Goal: Find contact information: Find contact information

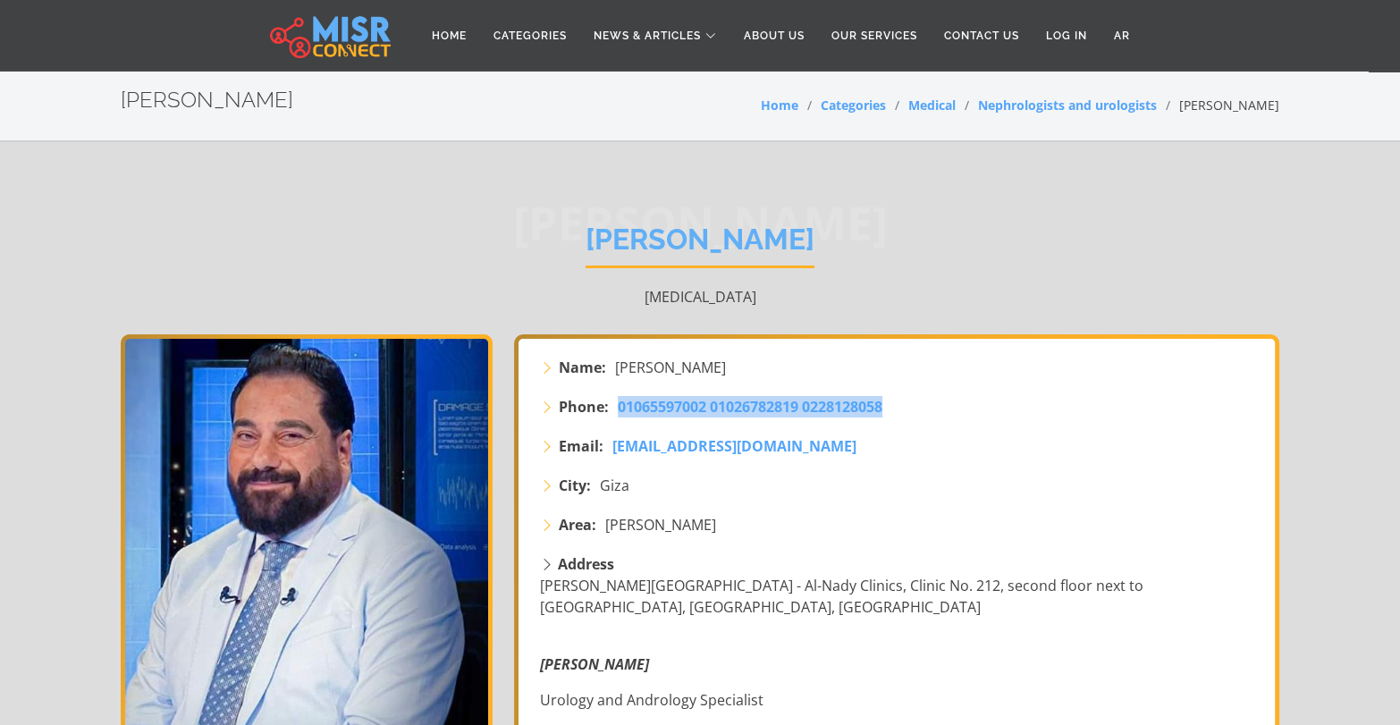
drag, startPoint x: 632, startPoint y: 418, endPoint x: 974, endPoint y: 428, distance: 342.4
click at [974, 417] on li "Phone: 01065597002 01026782819 0228128058" at bounding box center [898, 406] width 717 height 21
copy span "01065597002 01026782819 0228128058"
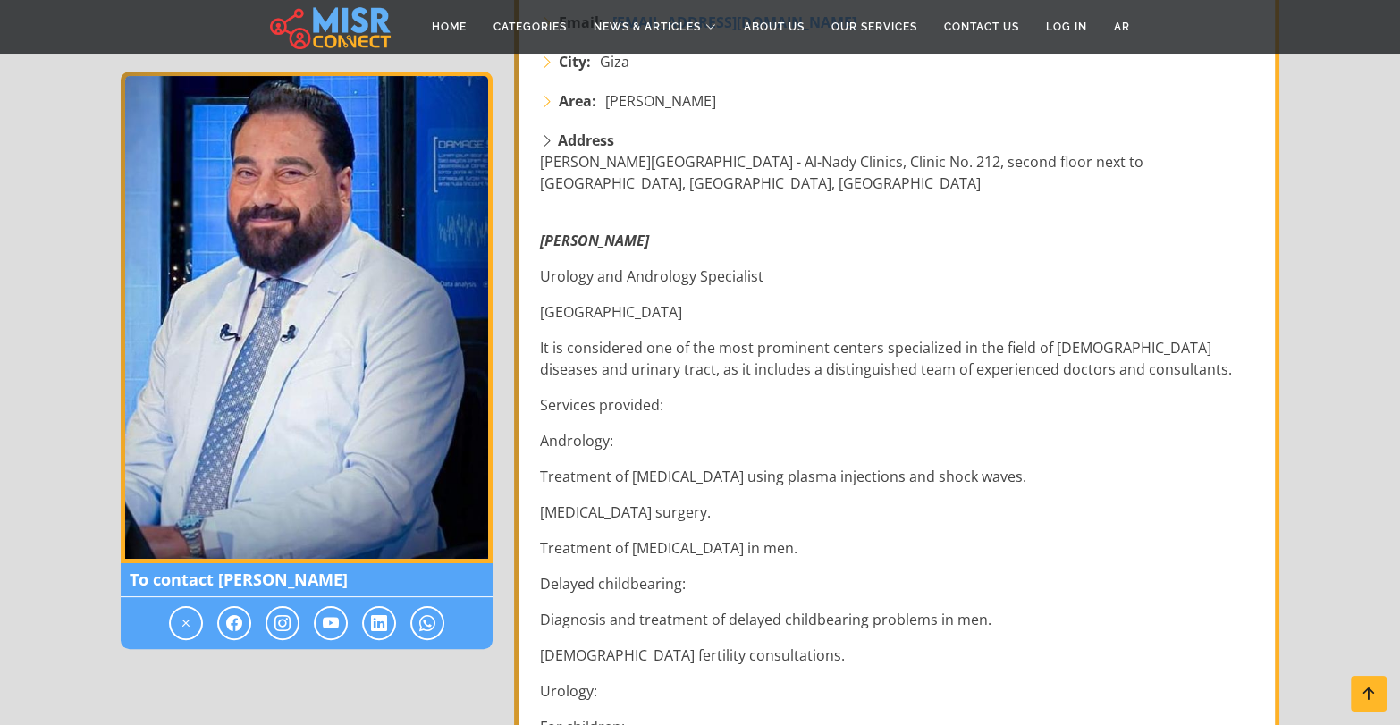
scroll to position [446, 0]
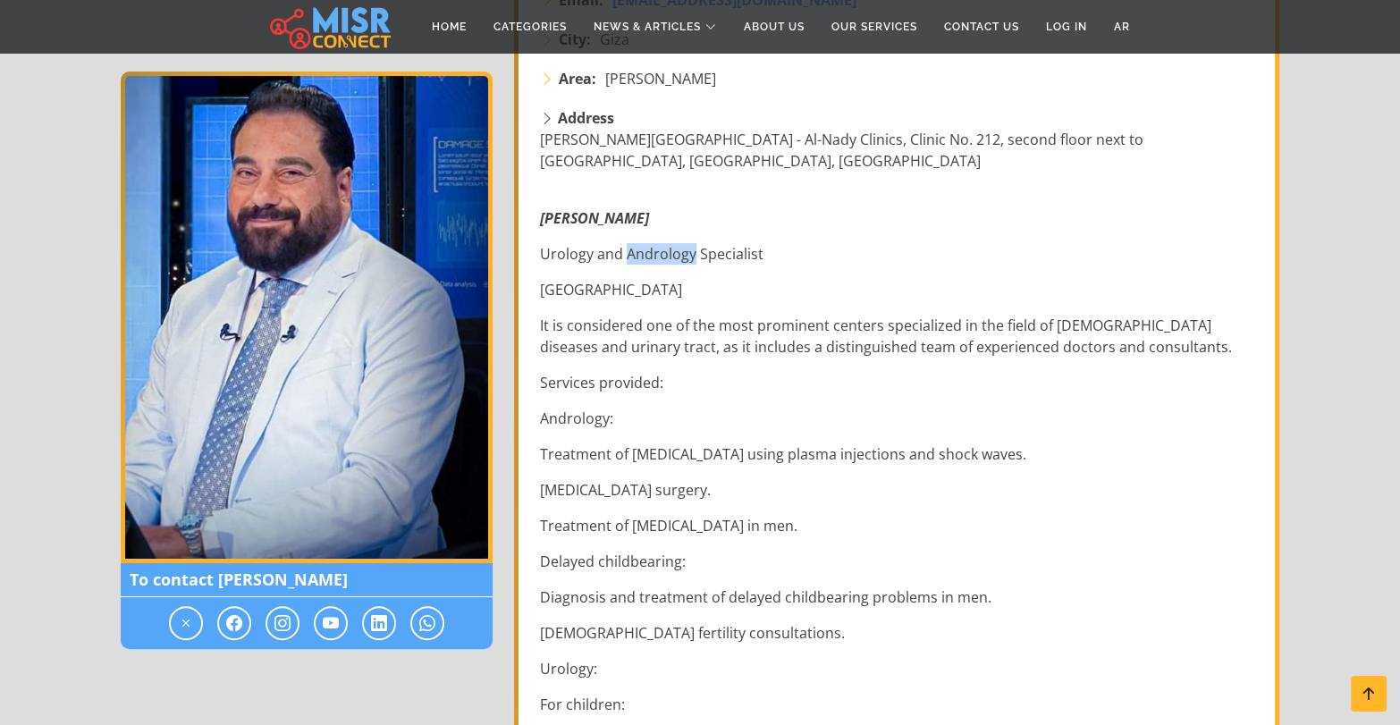
drag, startPoint x: 654, startPoint y: 318, endPoint x: 735, endPoint y: 323, distance: 80.6
click at [735, 265] on p "Urology and Andrology Specialist" at bounding box center [898, 253] width 717 height 21
copy p "Andrology"
drag, startPoint x: 550, startPoint y: 319, endPoint x: 830, endPoint y: 312, distance: 280.7
click at [830, 265] on p "Urology and Andrology Specialist" at bounding box center [898, 253] width 717 height 21
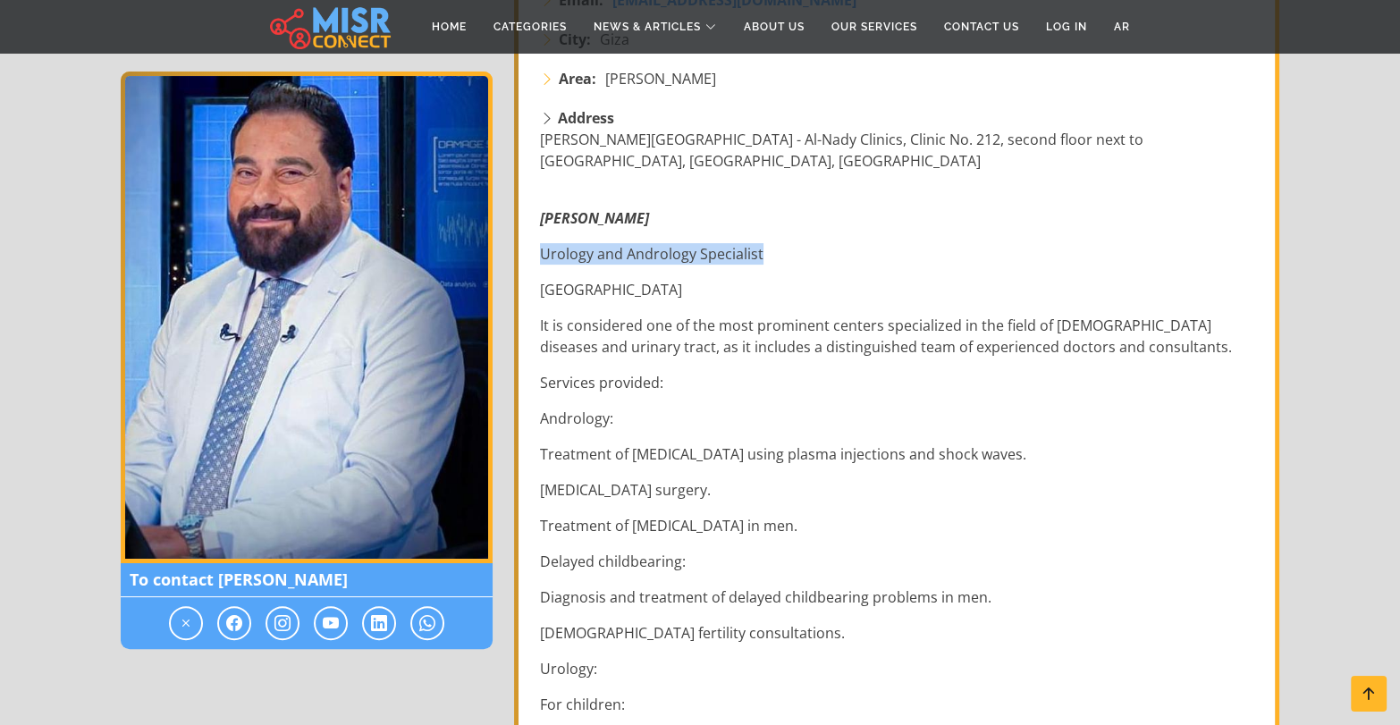
copy p "Urology and Andrology Specialist"
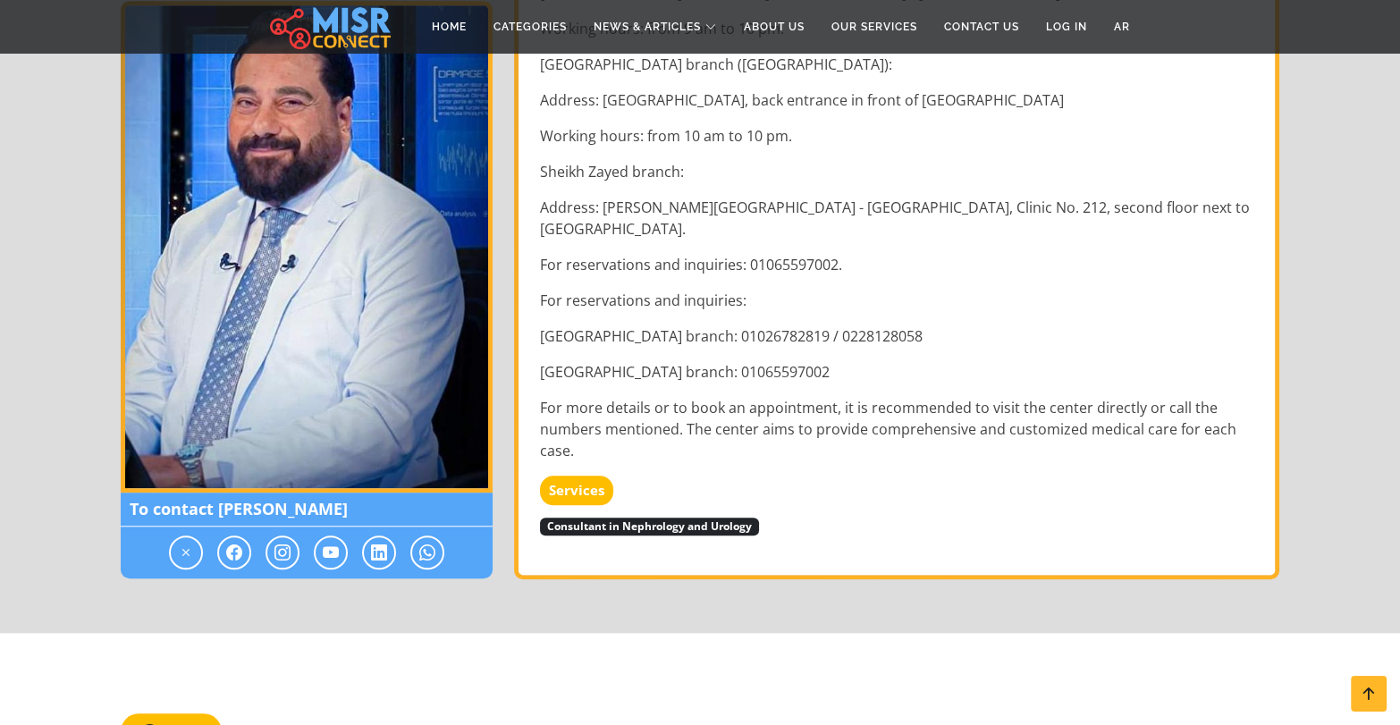
scroll to position [1966, 0]
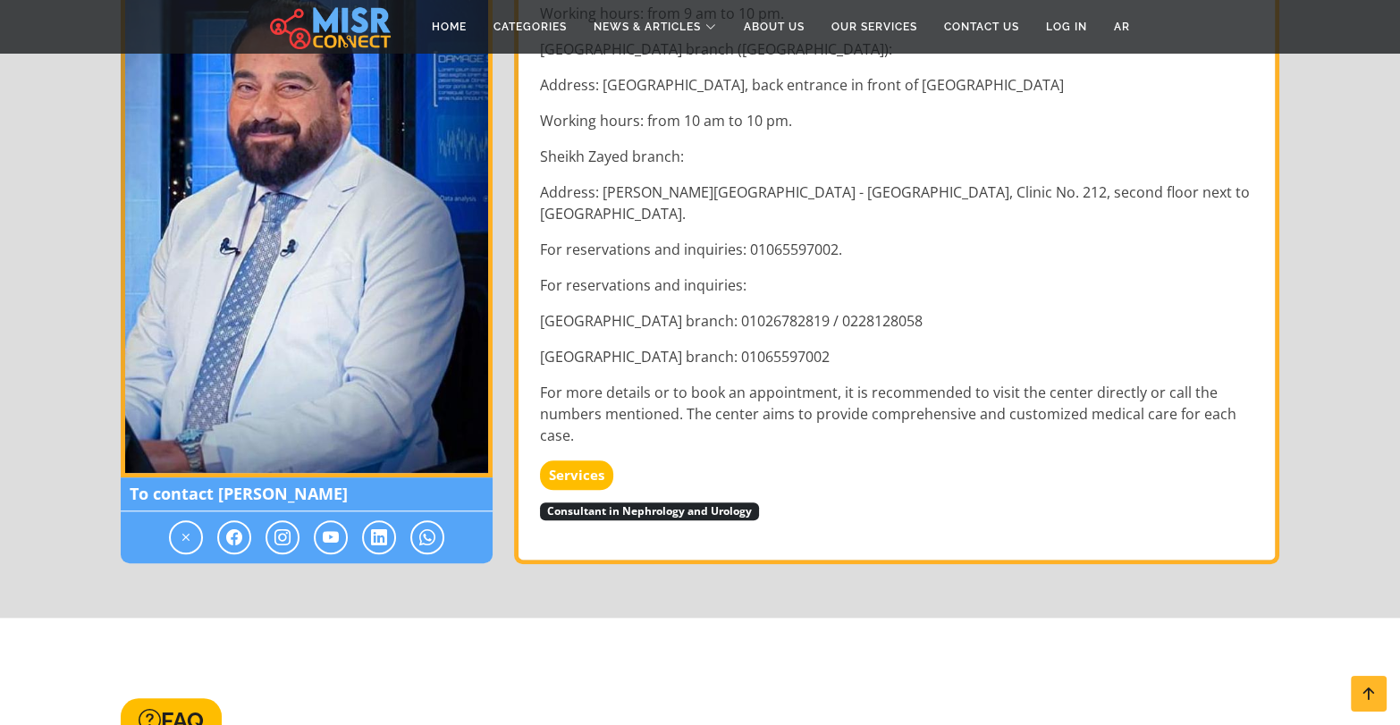
drag, startPoint x: 627, startPoint y: 357, endPoint x: 778, endPoint y: 390, distance: 155.5
copy p "[PERSON_NAME] Street - Al-[GEOGRAPHIC_DATA] - [GEOGRAPHIC_DATA] - in front of […"
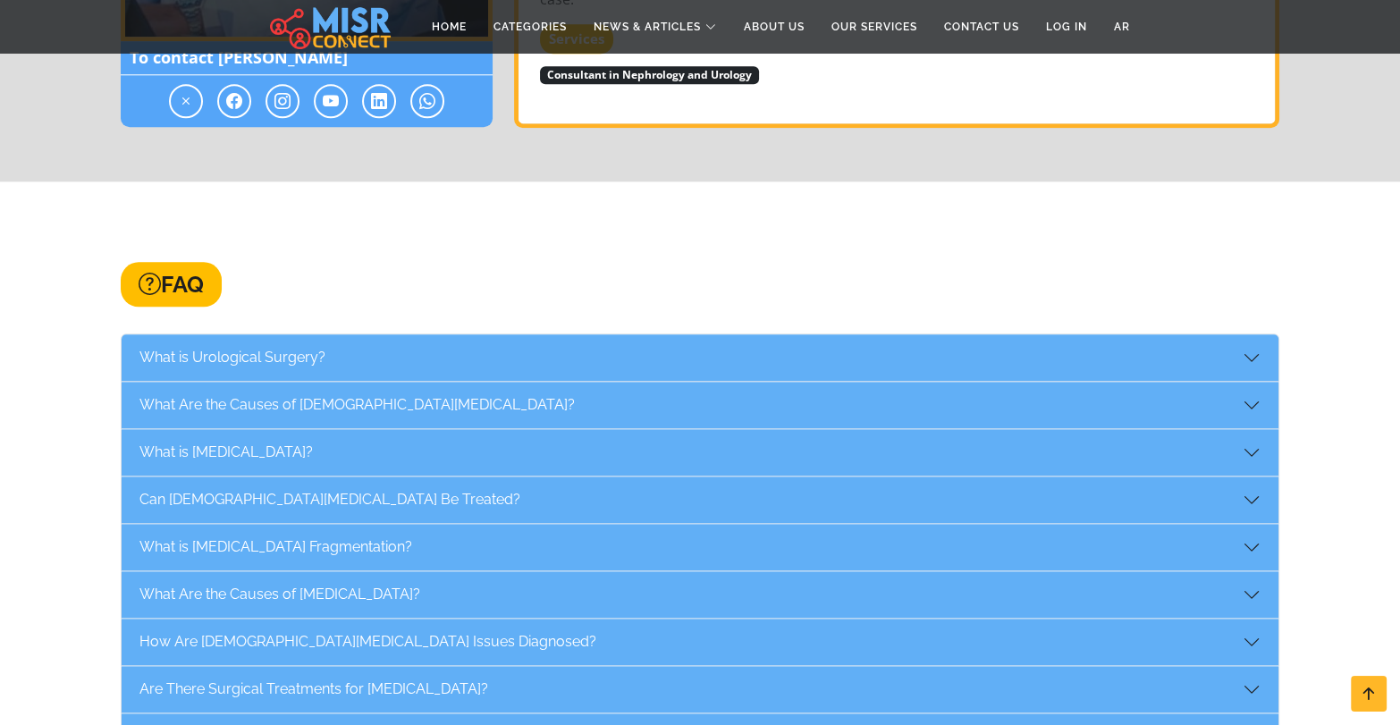
scroll to position [2413, 0]
